Goal: Navigation & Orientation: Find specific page/section

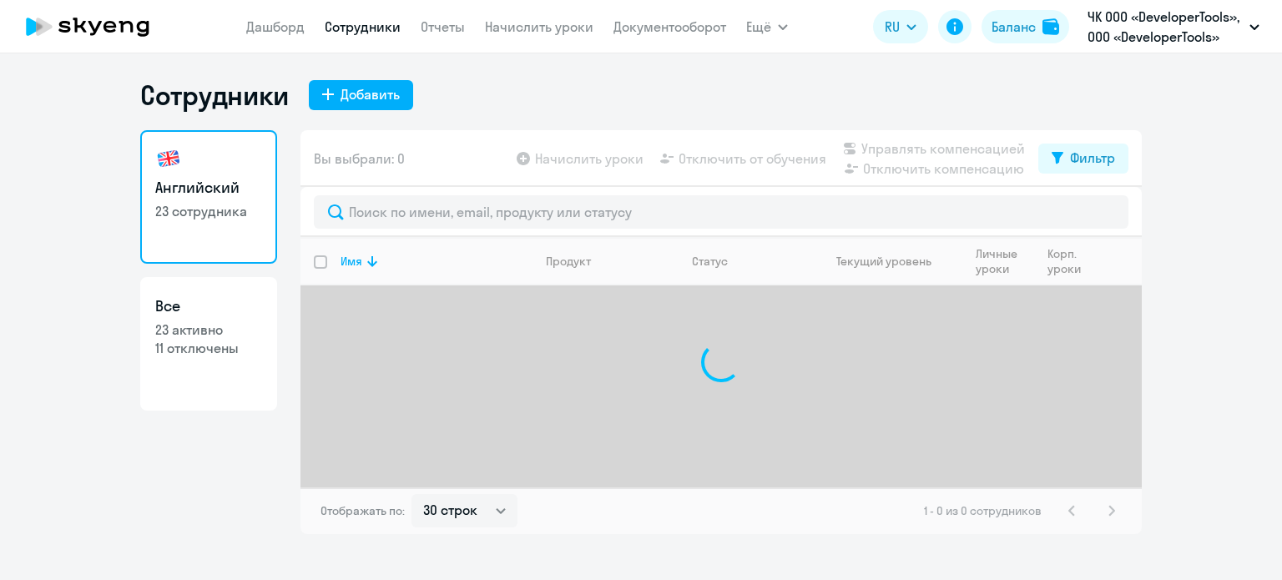
select select "30"
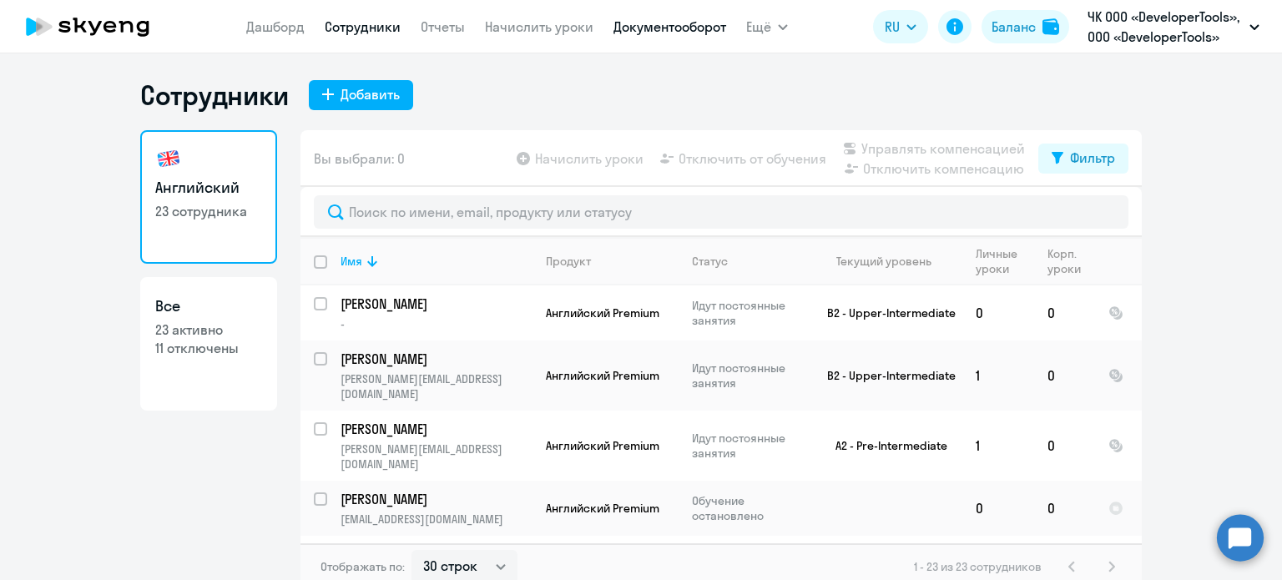
click at [681, 23] on link "Документооборот" at bounding box center [670, 26] width 113 height 17
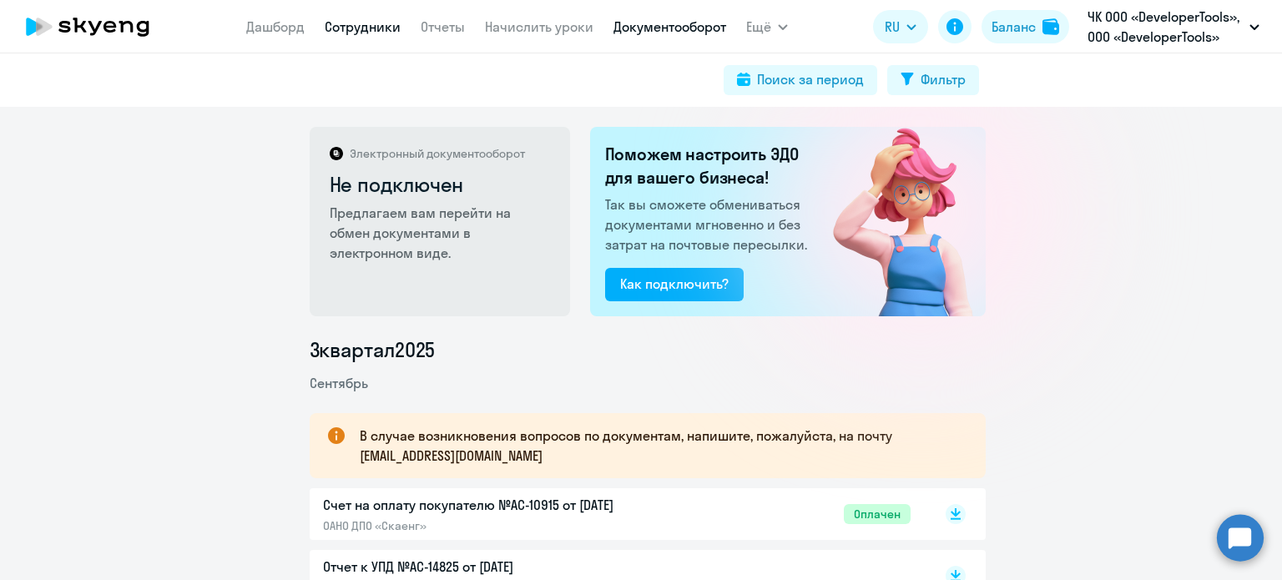
click at [351, 28] on link "Сотрудники" at bounding box center [363, 26] width 76 height 17
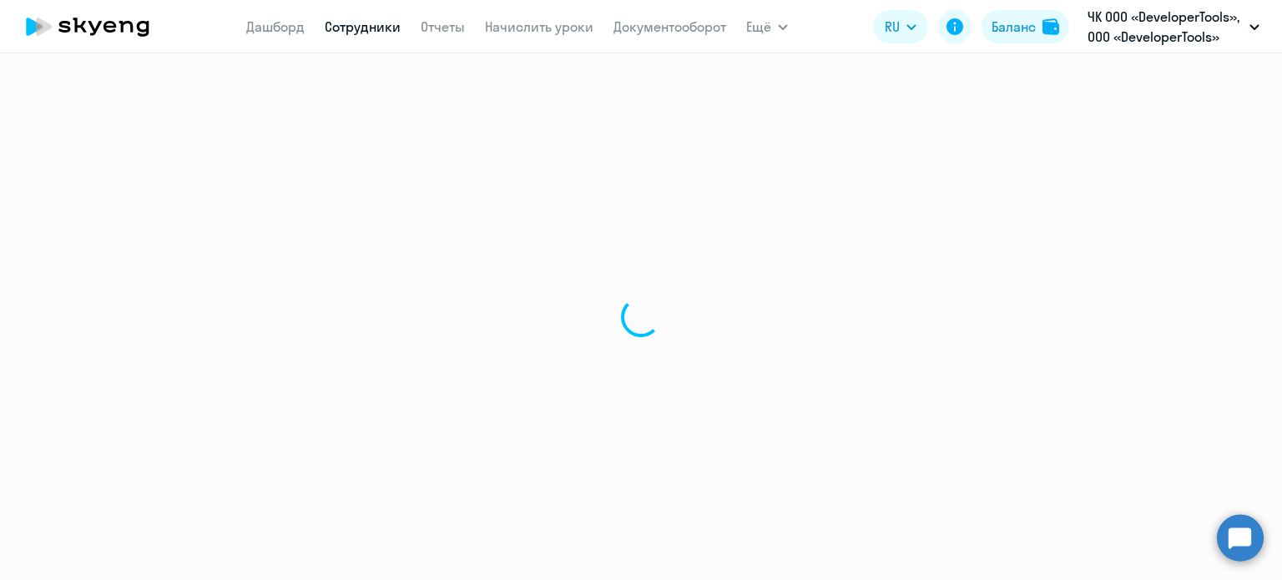
select select "30"
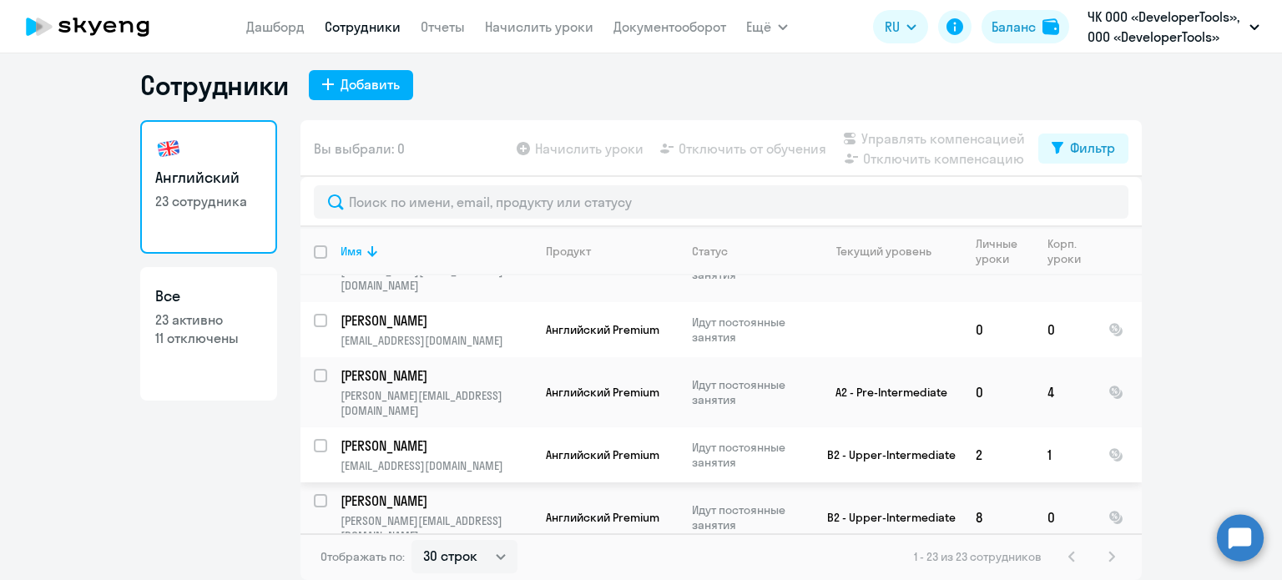
scroll to position [182, 0]
